Goal: Navigation & Orientation: Find specific page/section

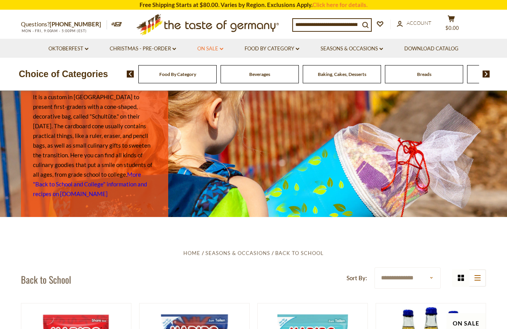
click at [223, 50] on icon "dropdown_arrow" at bounding box center [221, 49] width 3 height 3
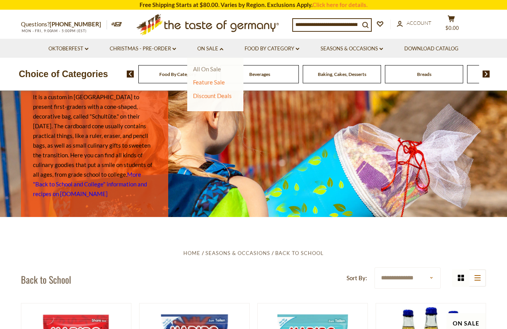
click at [214, 69] on link "All On Sale" at bounding box center [207, 69] width 28 height 7
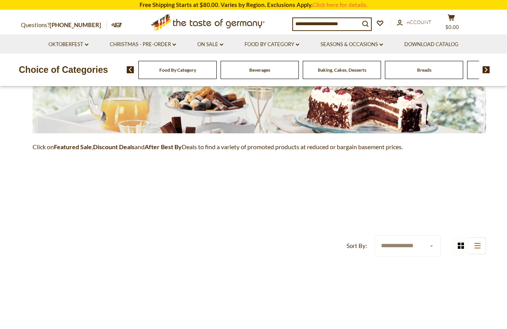
scroll to position [159, 0]
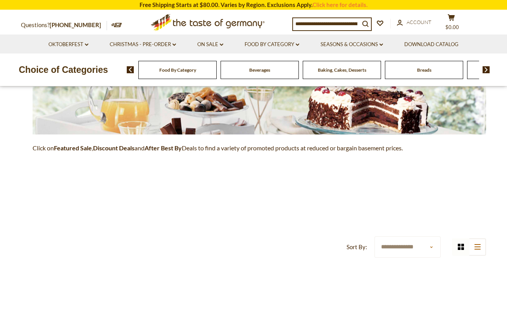
click at [431, 244] on select "**********" at bounding box center [407, 246] width 66 height 21
select select "******"
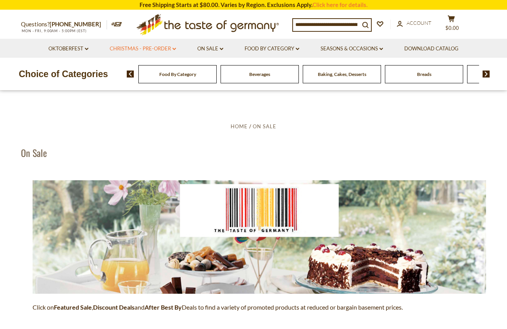
click at [148, 48] on link "Christmas - PRE-ORDER dropdown_arrow" at bounding box center [143, 49] width 66 height 9
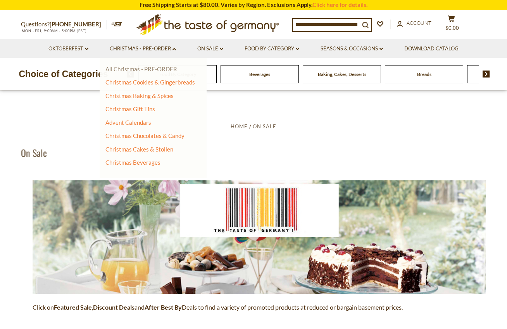
click at [147, 69] on link "All Christmas - PRE-ORDER" at bounding box center [141, 69] width 72 height 7
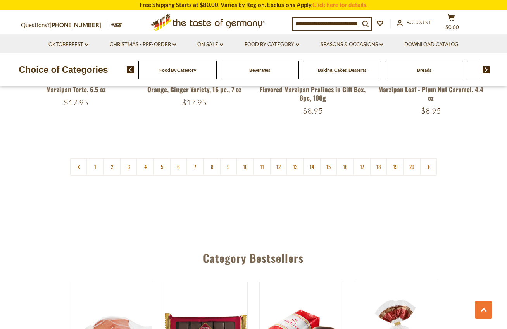
scroll to position [1902, 0]
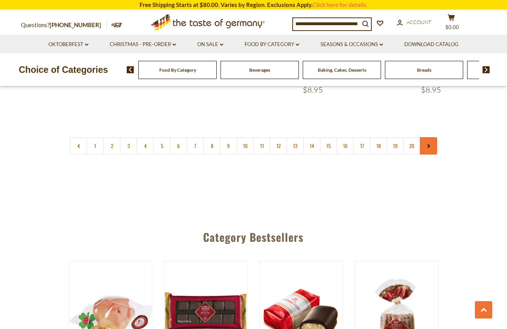
click at [430, 144] on icon at bounding box center [428, 146] width 5 height 4
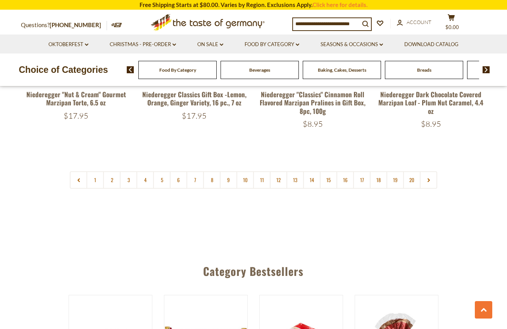
scroll to position [1869, 0]
click at [430, 178] on use at bounding box center [429, 180] width 2 height 4
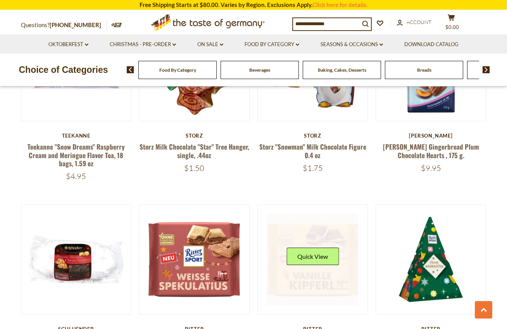
scroll to position [1051, 0]
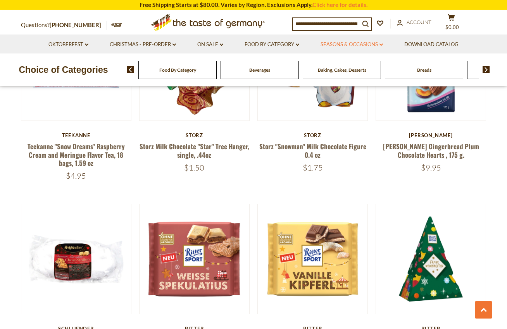
click at [383, 44] on icon "dropdown_arrow" at bounding box center [381, 44] width 3 height 3
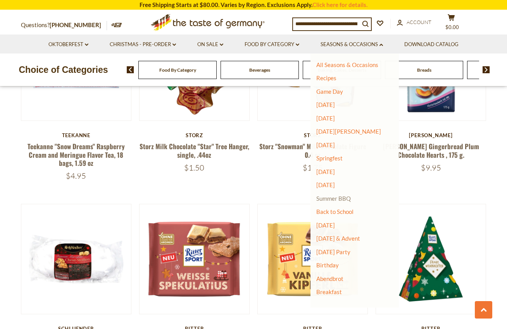
click at [336, 196] on link "Summer BBQ" at bounding box center [333, 198] width 35 height 7
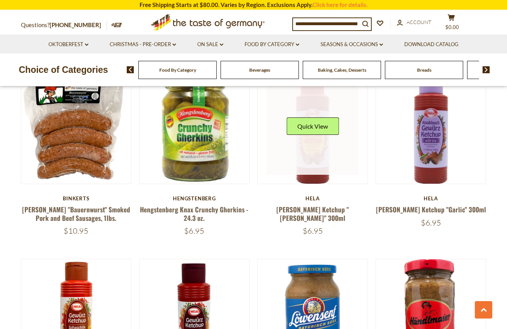
scroll to position [1369, 0]
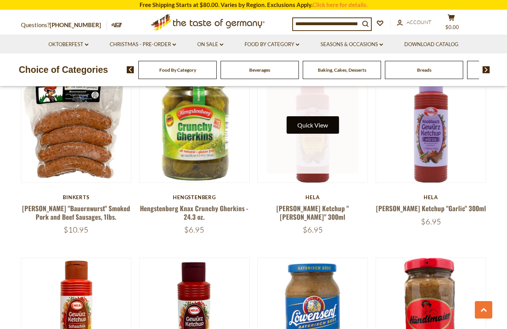
click at [313, 124] on button "Quick View" at bounding box center [312, 124] width 52 height 17
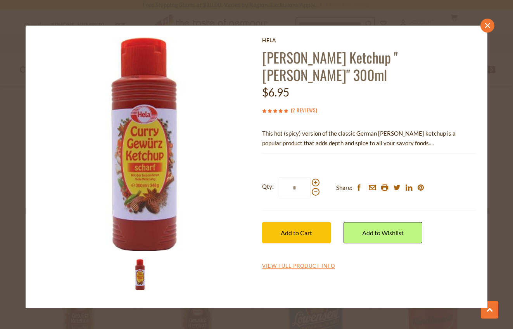
click at [488, 24] on icon at bounding box center [487, 25] width 5 height 5
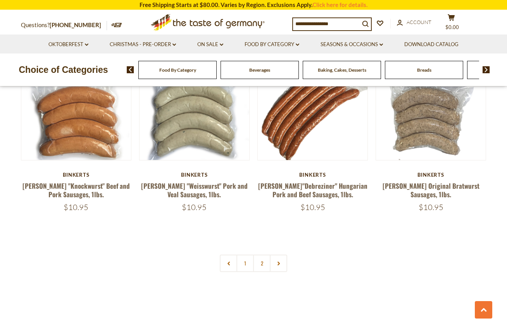
scroll to position [1763, 0]
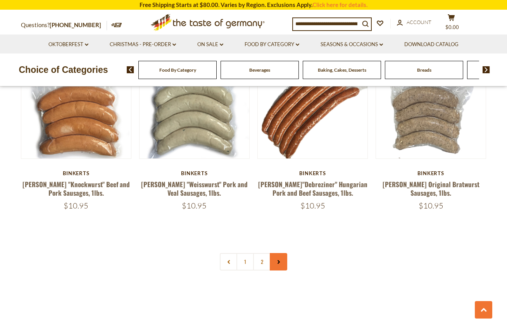
click at [280, 260] on use at bounding box center [279, 262] width 2 height 4
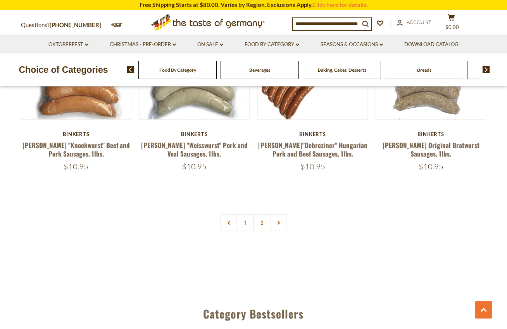
scroll to position [1803, 0]
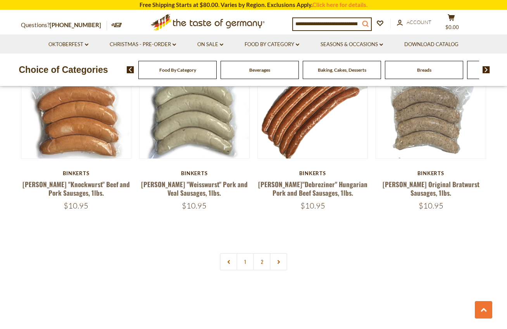
click at [365, 22] on button "search_icon" at bounding box center [365, 23] width 11 height 10
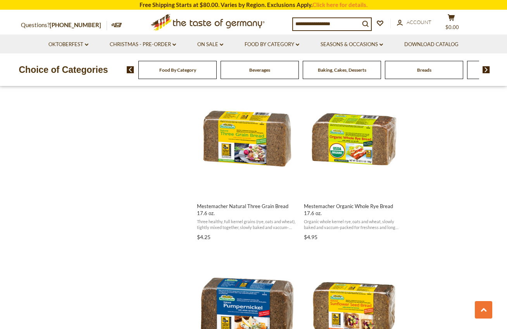
scroll to position [998, 0]
